Goal: Task Accomplishment & Management: Use online tool/utility

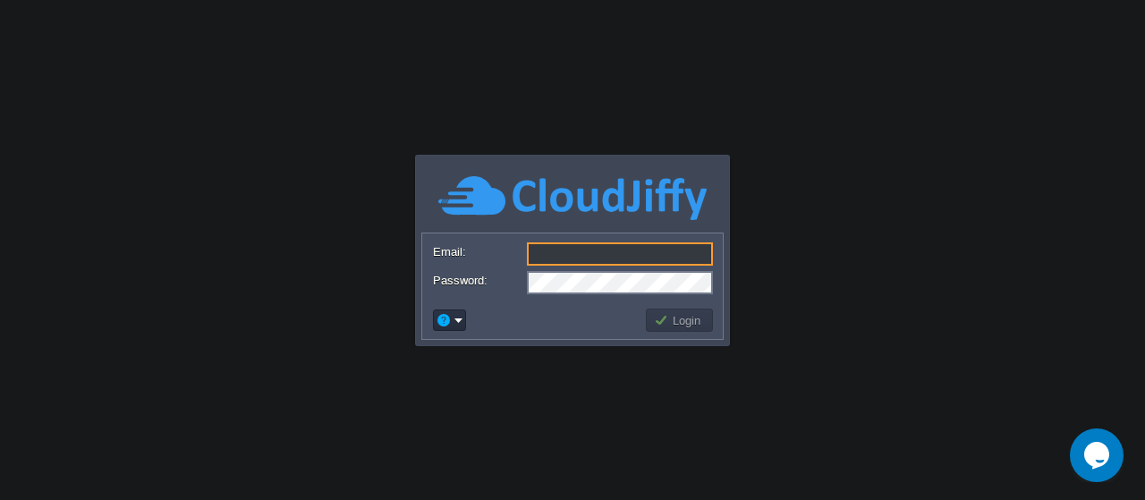
type input "c"
type input "[EMAIL_ADDRESS][DOMAIN_NAME]"
drag, startPoint x: 639, startPoint y: 255, endPoint x: 511, endPoint y: 259, distance: 128.0
click at [511, 259] on div "Email: [EMAIL_ADDRESS][DOMAIN_NAME]" at bounding box center [572, 254] width 279 height 25
click at [674, 318] on button "Login" at bounding box center [680, 320] width 52 height 16
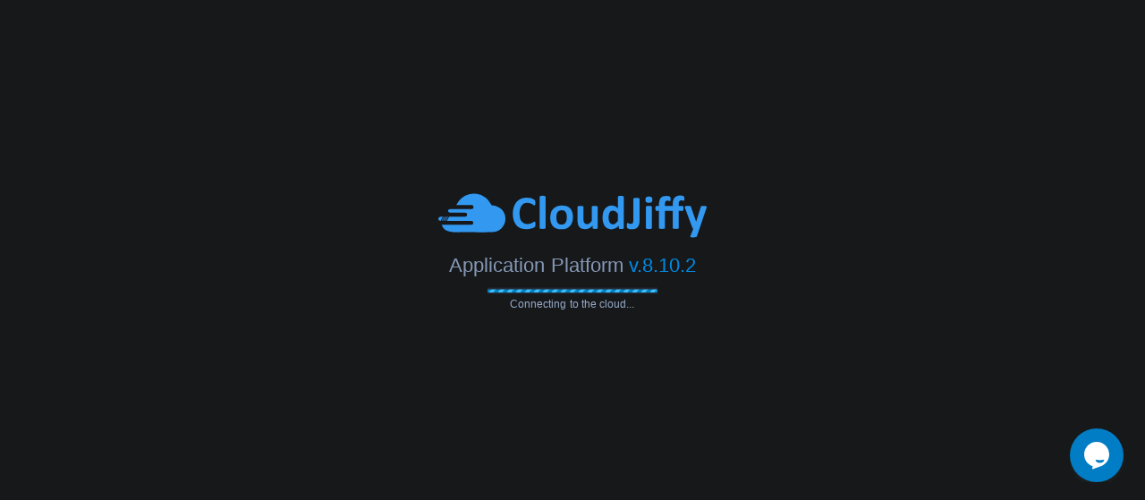
click at [749, 115] on body "Application Platform v.8.10.2 Connecting to the cloud..." at bounding box center [572, 250] width 1145 height 500
click at [617, 361] on body "Application Platform v.8.10.2 Connecting to the cloud..." at bounding box center [572, 250] width 1145 height 500
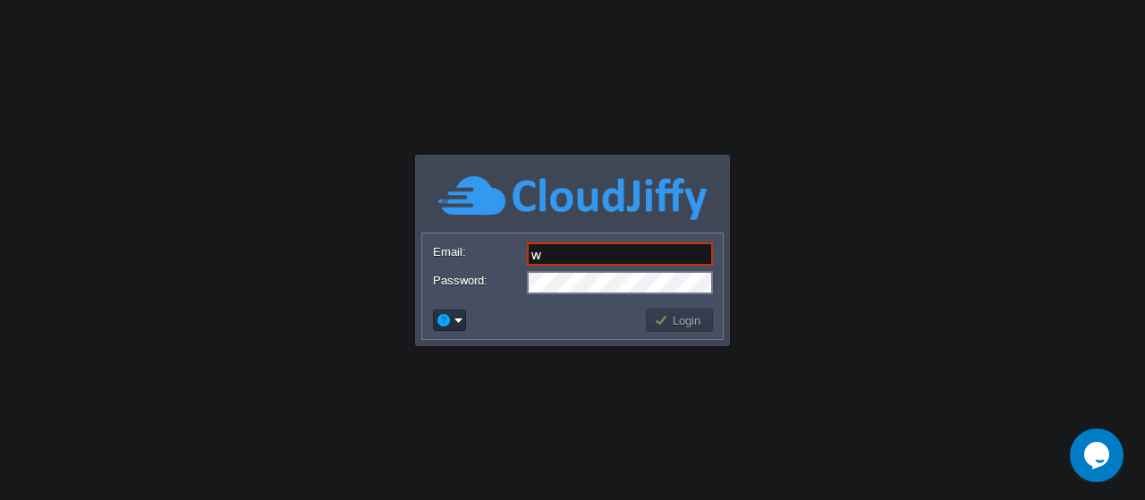
type input "[EMAIL_ADDRESS][DOMAIN_NAME]"
drag, startPoint x: 639, startPoint y: 256, endPoint x: 501, endPoint y: 259, distance: 137.8
click at [501, 259] on div "Email: [EMAIL_ADDRESS][DOMAIN_NAME]" at bounding box center [572, 254] width 279 height 25
click at [686, 320] on button "Login" at bounding box center [680, 320] width 52 height 16
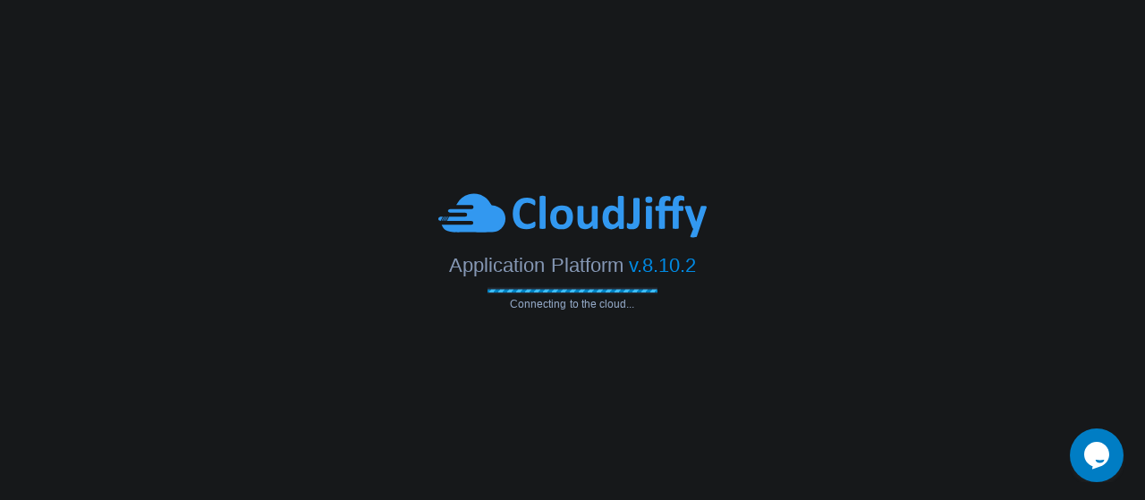
click at [617, 348] on body "Application Platform v.8.10.2 Connecting to the cloud... Email: webteam@vsmarta…" at bounding box center [572, 250] width 1145 height 500
click at [823, 178] on body "Application Platform v.8.10.2 Connecting to the cloud... Email: webteam@vsmarta…" at bounding box center [572, 250] width 1145 height 500
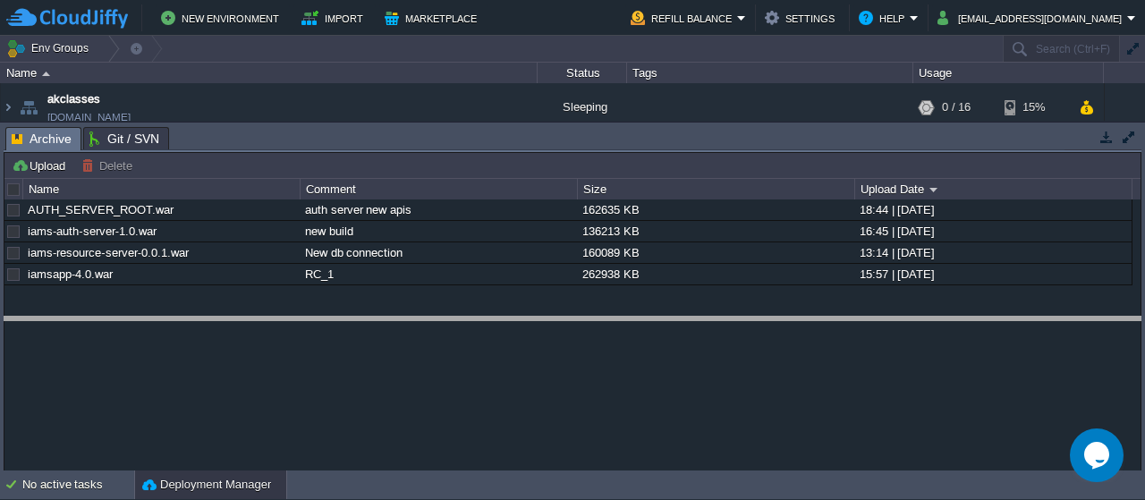
drag, startPoint x: 271, startPoint y: 133, endPoint x: 268, endPoint y: 343, distance: 209.4
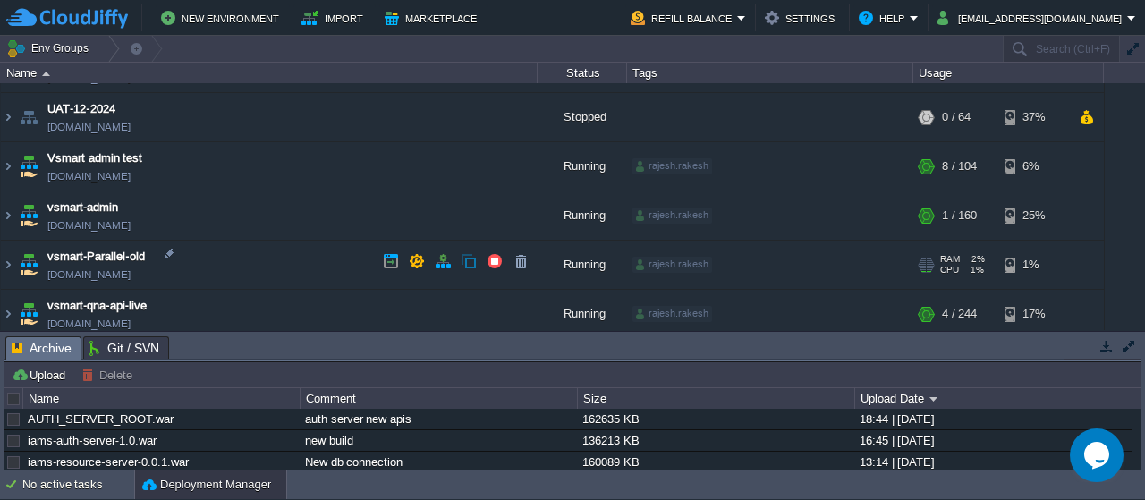
scroll to position [630, 0]
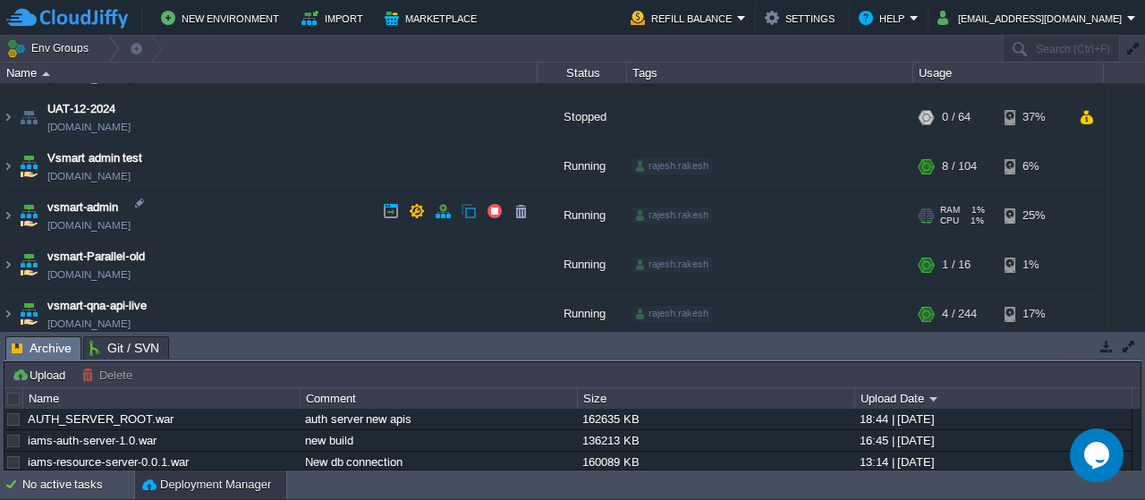
click at [25, 216] on img at bounding box center [28, 215] width 25 height 48
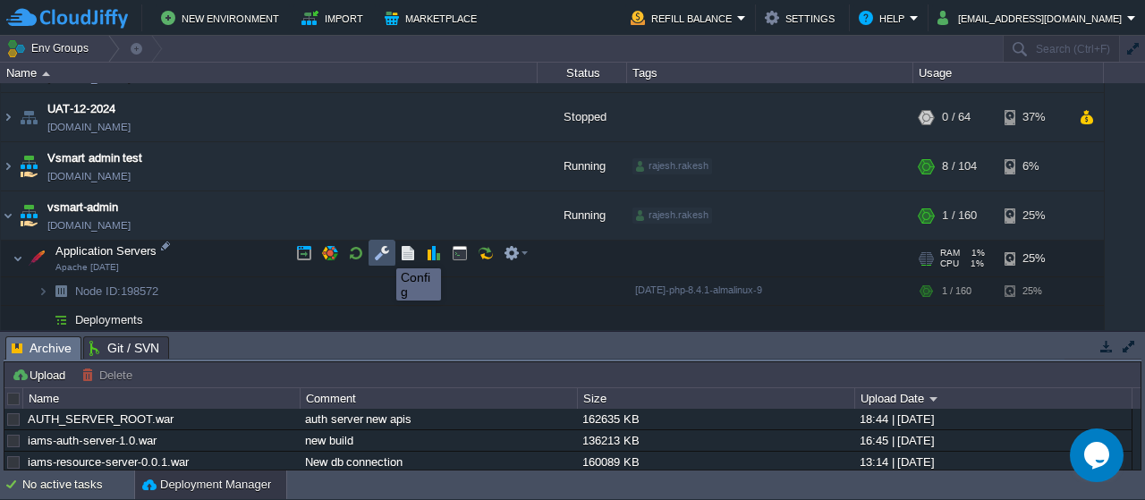
click at [383, 252] on button "button" at bounding box center [382, 253] width 16 height 16
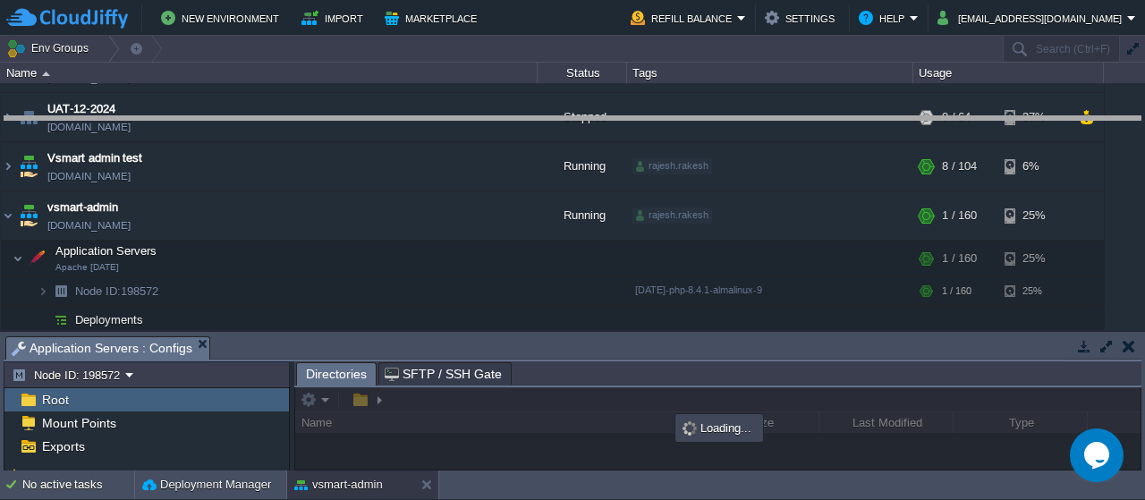
drag, startPoint x: 481, startPoint y: 344, endPoint x: 485, endPoint y: 110, distance: 234.4
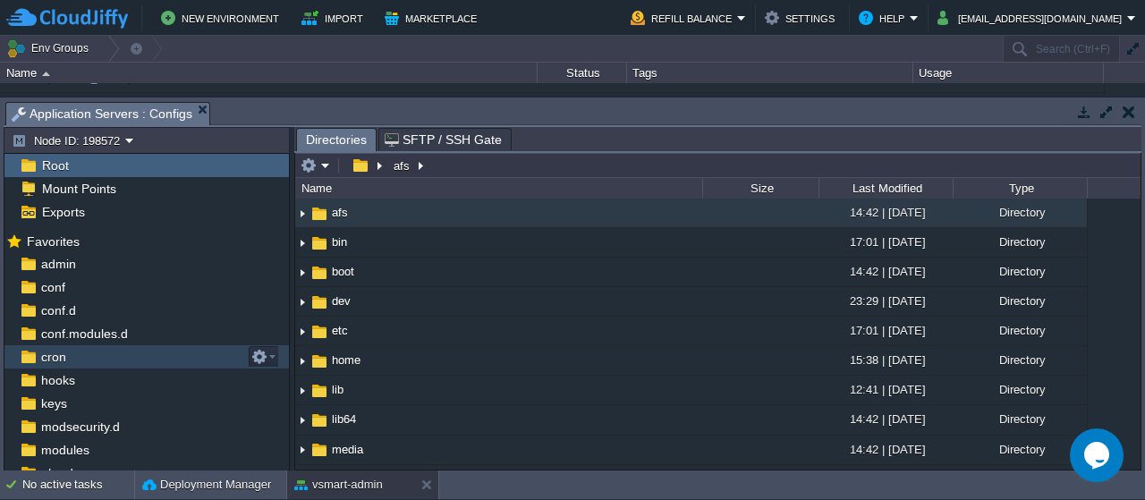
scroll to position [104, 0]
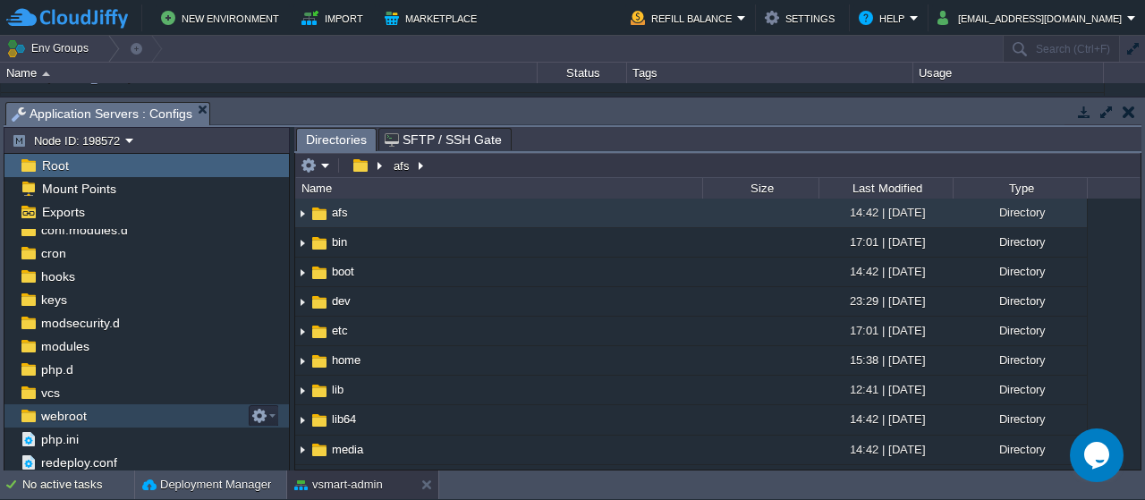
click at [58, 412] on span "webroot" at bounding box center [64, 416] width 52 height 16
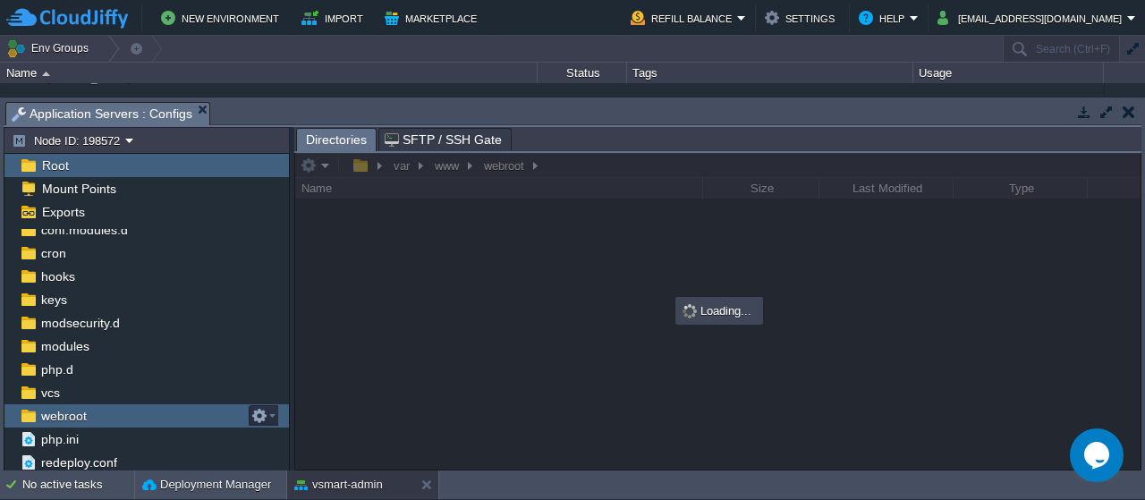
click at [58, 412] on span "webroot" at bounding box center [64, 416] width 52 height 16
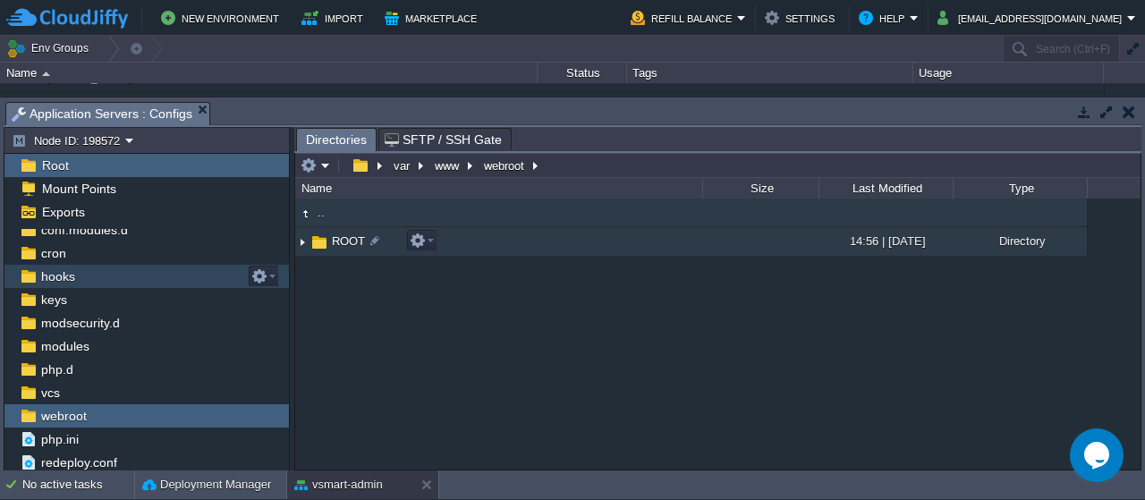
click at [352, 239] on span "ROOT" at bounding box center [348, 240] width 38 height 15
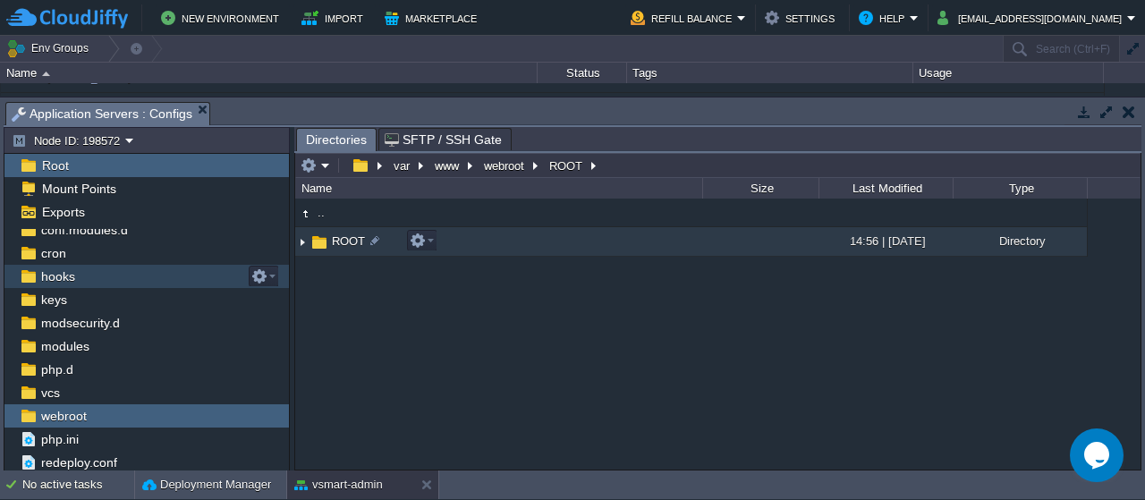
click at [352, 239] on span "ROOT" at bounding box center [348, 240] width 38 height 15
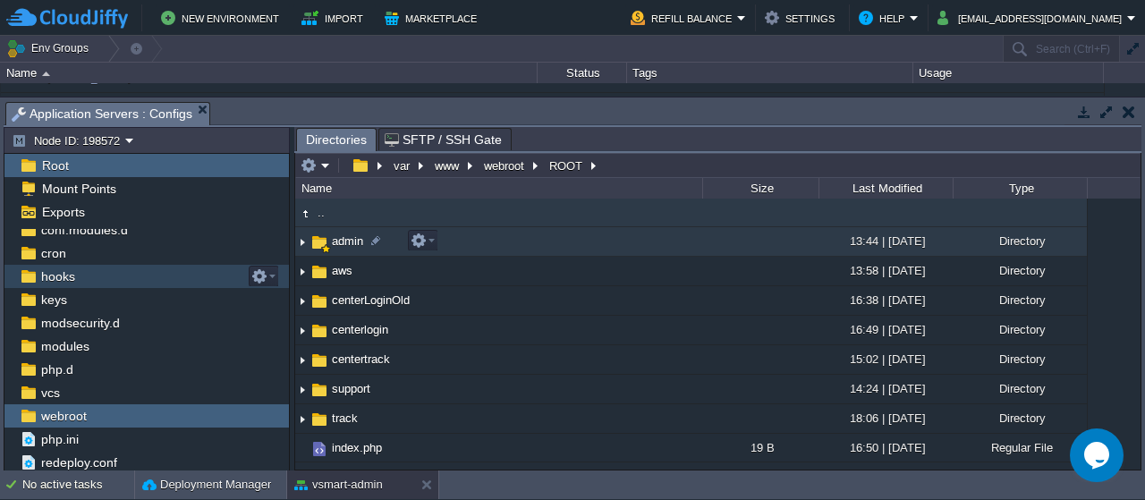
click at [343, 237] on span "admin" at bounding box center [347, 240] width 37 height 15
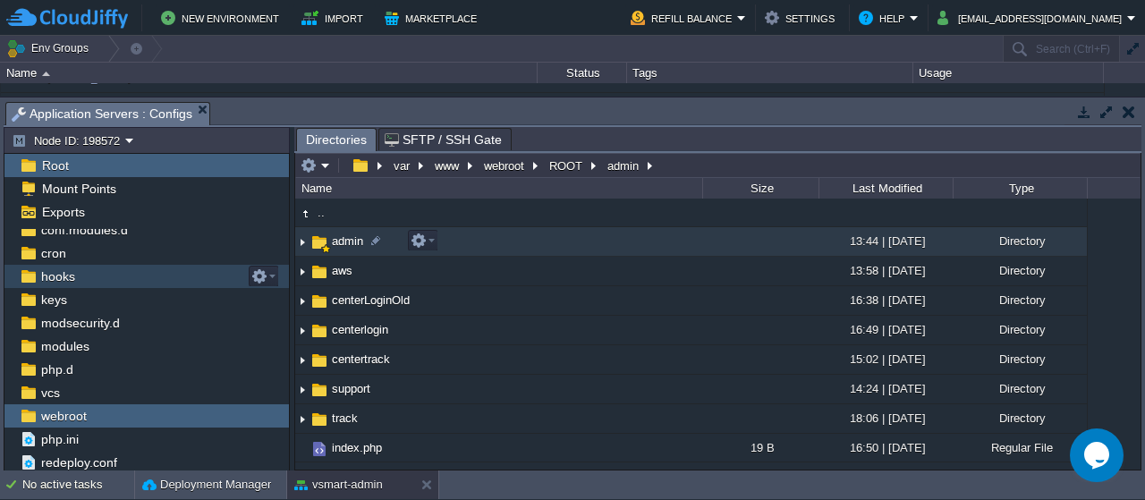
click at [343, 237] on span "admin" at bounding box center [347, 240] width 37 height 15
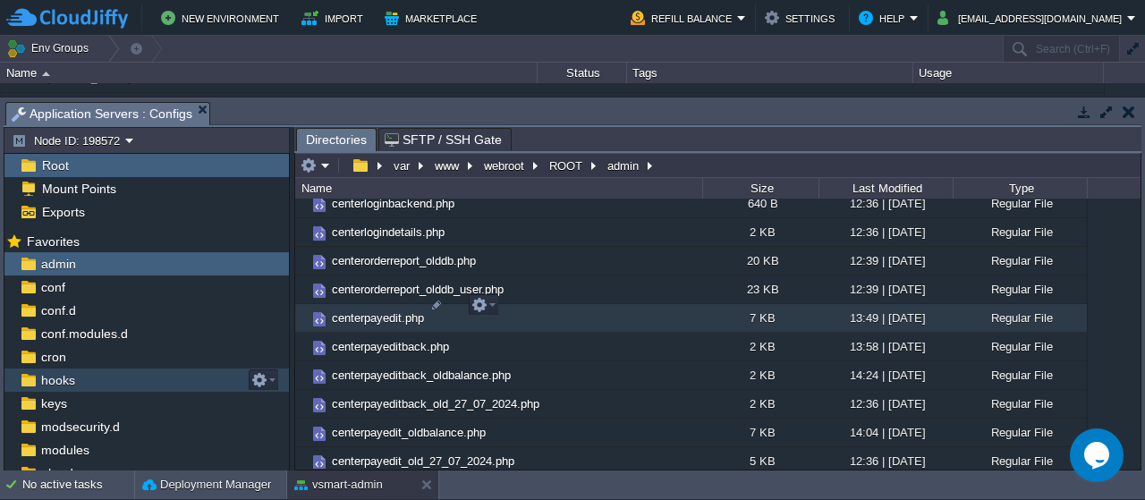
scroll to position [2002, 0]
click at [492, 305] on em at bounding box center [483, 304] width 24 height 16
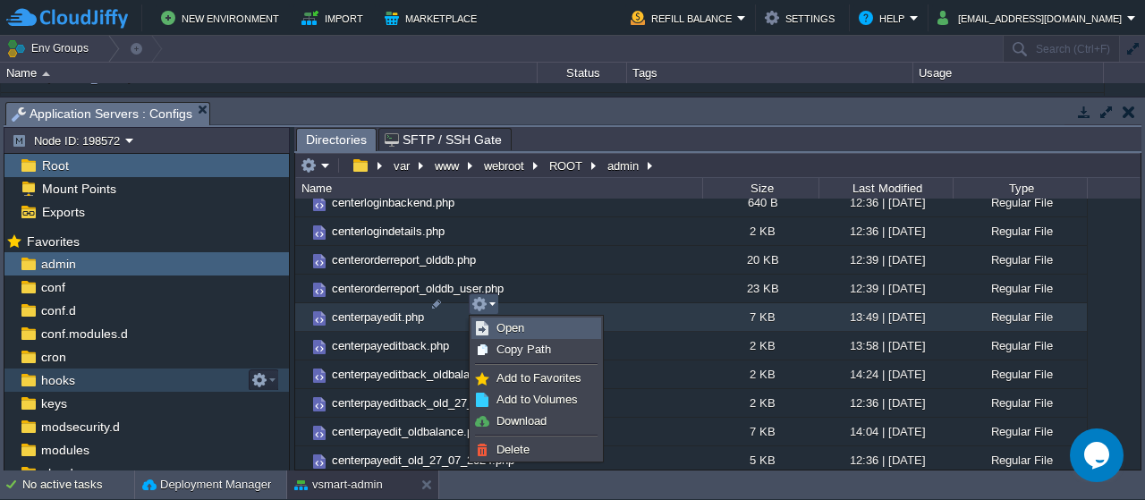
click at [517, 327] on span "Open" at bounding box center [510, 327] width 28 height 13
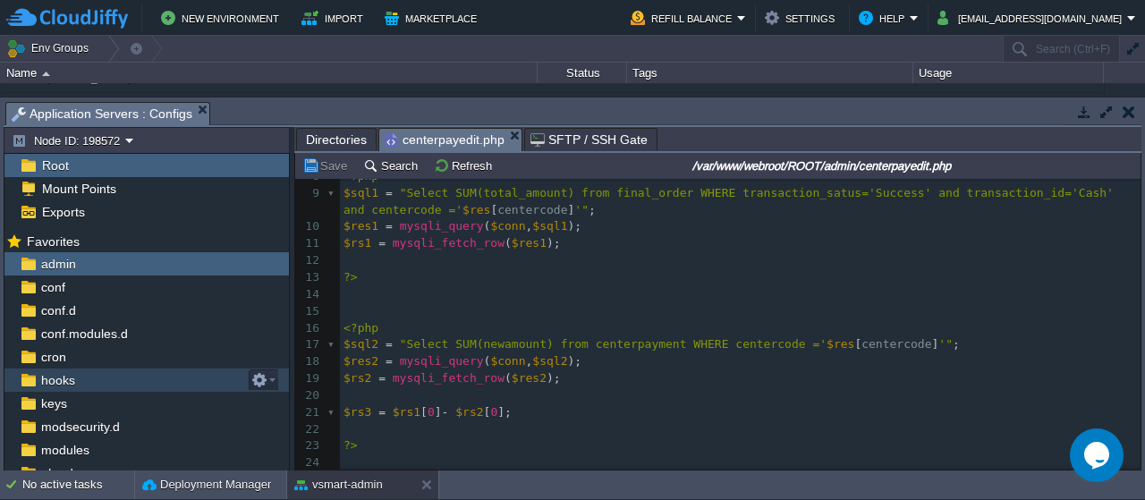
scroll to position [133, 0]
click at [893, 343] on div "167 1 <?php 2 include ( "dbcenter.php" ); 3 $q = "select * from centerinfo wher…" at bounding box center [740, 335] width 801 height 573
paste textarea
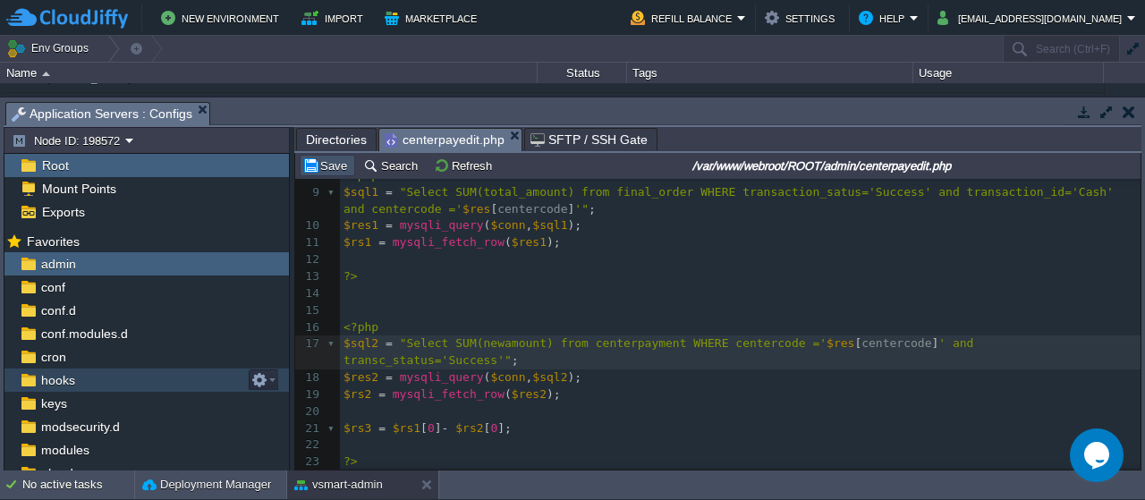
click at [327, 171] on button "Save" at bounding box center [327, 165] width 50 height 16
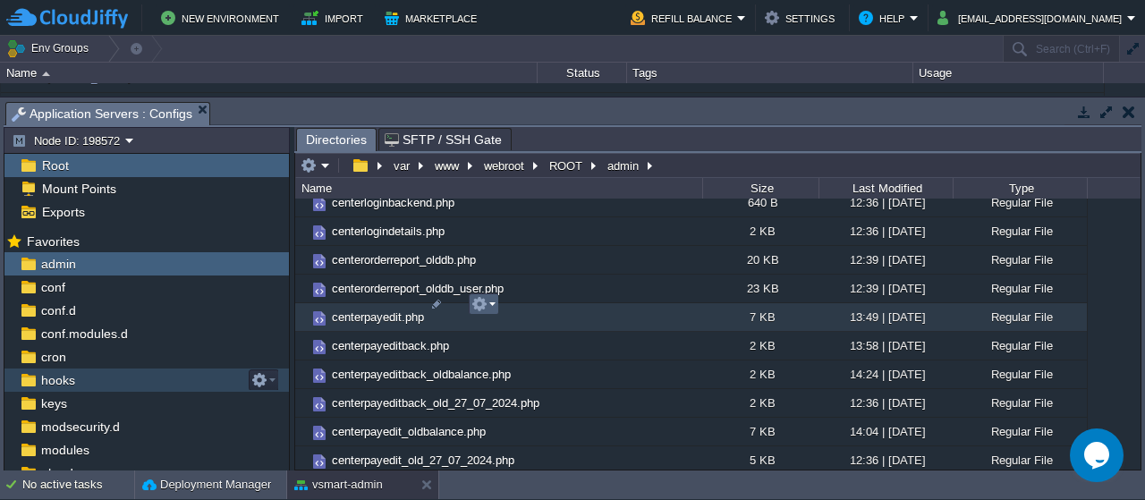
click at [494, 301] on em at bounding box center [483, 304] width 24 height 16
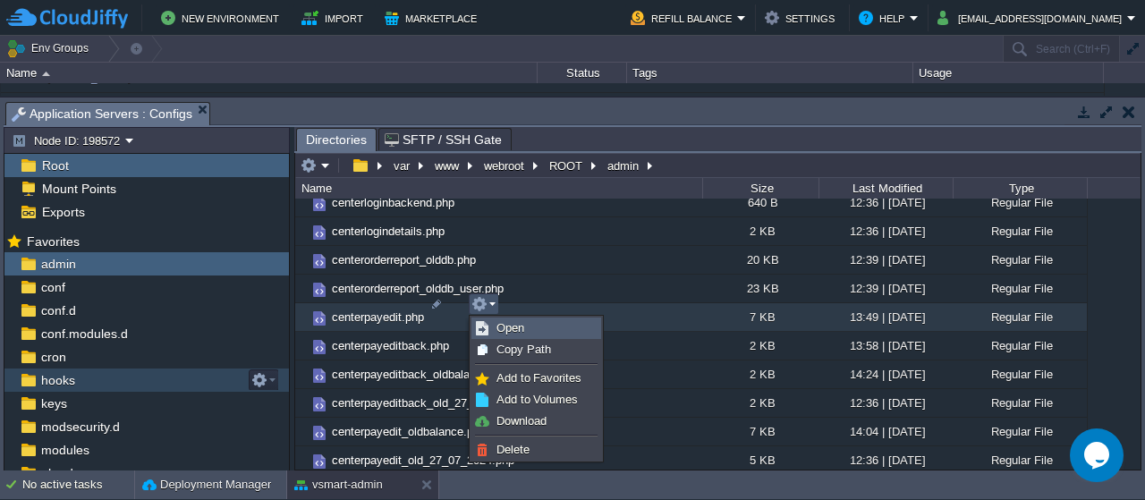
click at [507, 323] on span "Open" at bounding box center [510, 327] width 28 height 13
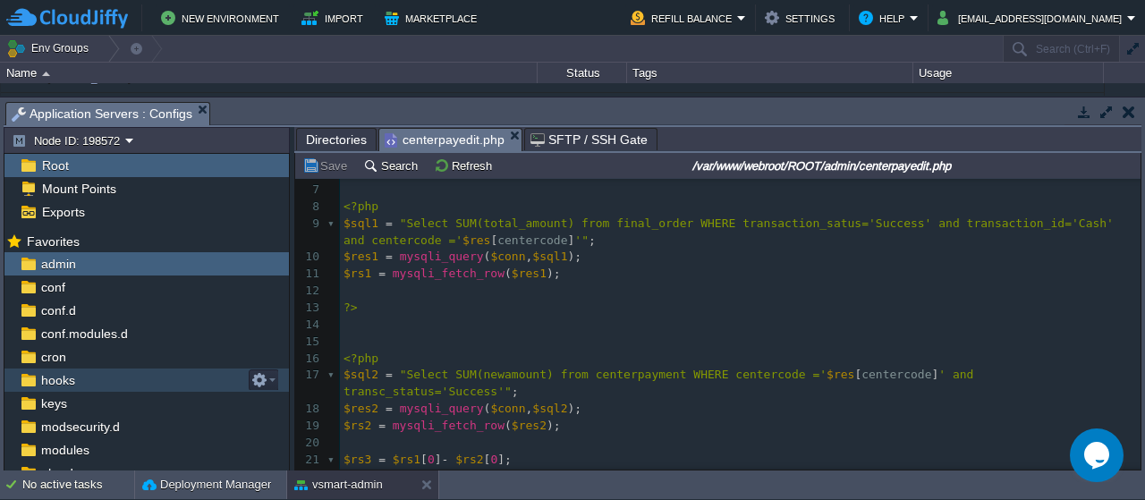
scroll to position [103, 0]
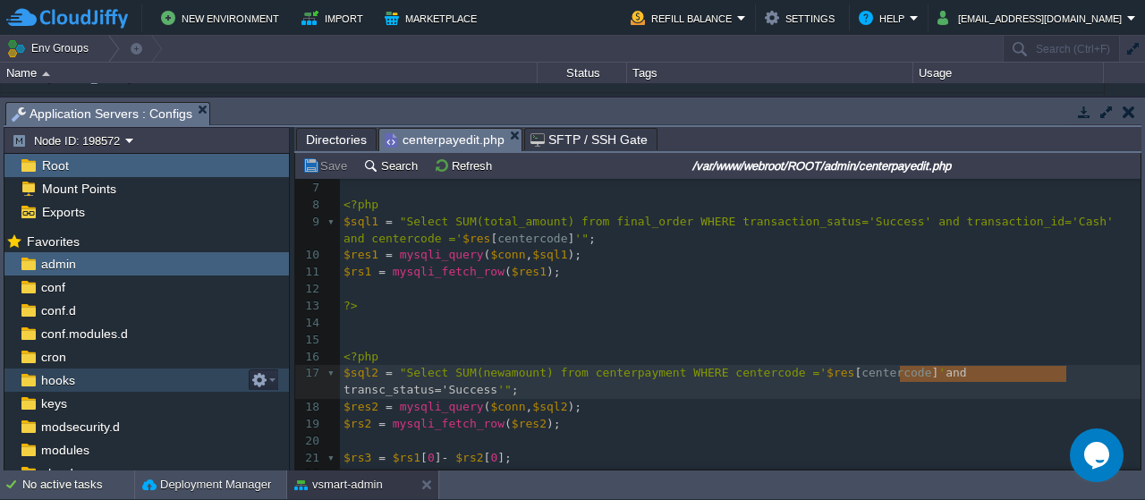
type textarea "and transc_status='Success'"
drag, startPoint x: 900, startPoint y: 378, endPoint x: 1072, endPoint y: 369, distance: 171.9
